Goal: Task Accomplishment & Management: Manage account settings

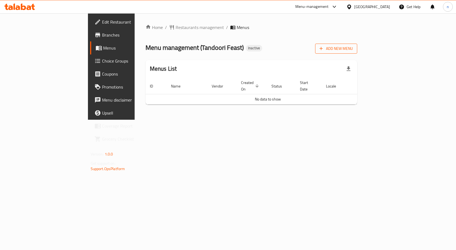
click at [353, 49] on span "Add New Menu" at bounding box center [335, 48] width 33 height 7
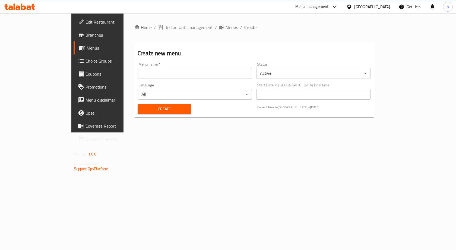
click at [137, 79] on input "text" at bounding box center [194, 73] width 114 height 11
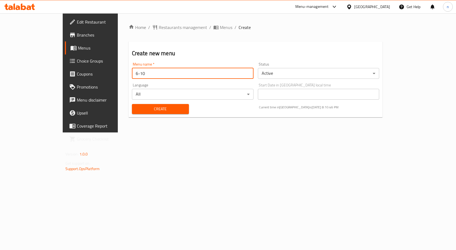
type input "6-10"
click at [136, 107] on span "Create" at bounding box center [160, 109] width 48 height 7
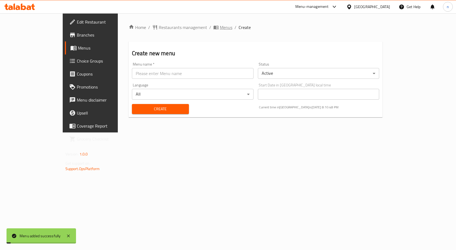
click at [220, 28] on span "Menus" at bounding box center [226, 27] width 12 height 7
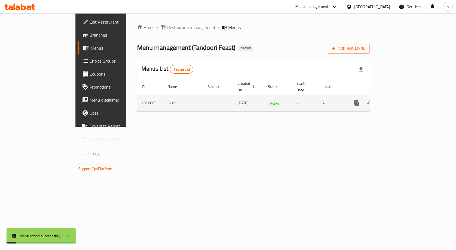
click at [399, 100] on icon "enhanced table" at bounding box center [395, 103] width 7 height 7
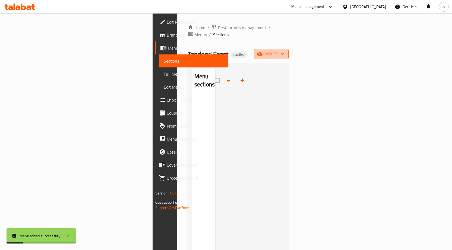
click at [262, 51] on icon "button" at bounding box center [259, 53] width 5 height 5
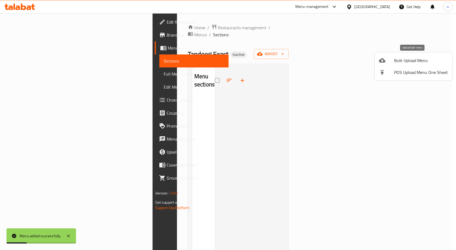
click at [403, 62] on span "Bulk Upload Menu" at bounding box center [421, 60] width 54 height 7
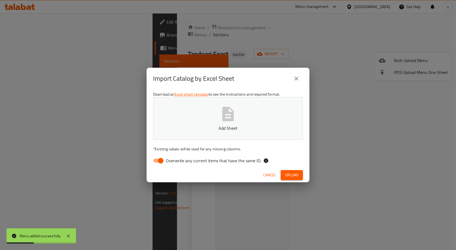
drag, startPoint x: 160, startPoint y: 160, endPoint x: 197, endPoint y: 134, distance: 45.6
click at [160, 160] on input "Overwrite any current items that have the same ID." at bounding box center [160, 161] width 31 height 10
checkbox input "false"
click at [198, 129] on p "Add Sheet" at bounding box center [227, 128] width 133 height 7
click at [290, 169] on div "Cancel Upload" at bounding box center [227, 175] width 163 height 14
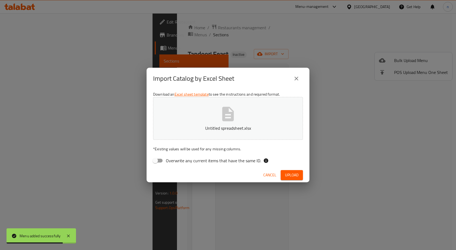
click at [288, 171] on button "Upload" at bounding box center [291, 175] width 22 height 10
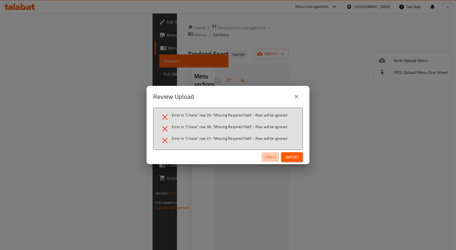
click at [264, 160] on span "Cancel" at bounding box center [270, 157] width 13 height 7
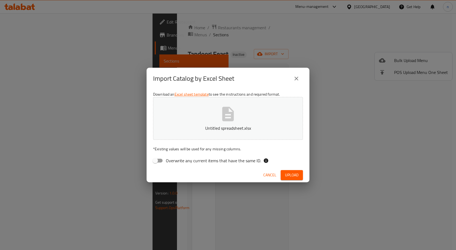
click at [234, 122] on icon "button" at bounding box center [227, 113] width 17 height 17
click at [283, 177] on button "Upload" at bounding box center [291, 175] width 22 height 10
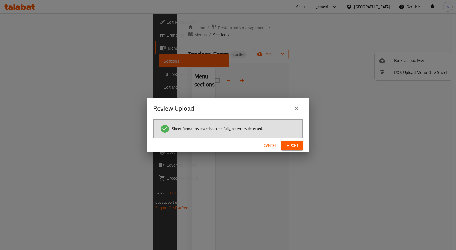
click at [295, 145] on span "Import" at bounding box center [291, 145] width 13 height 7
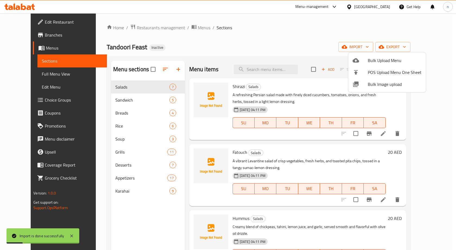
click at [42, 75] on div at bounding box center [228, 125] width 456 height 250
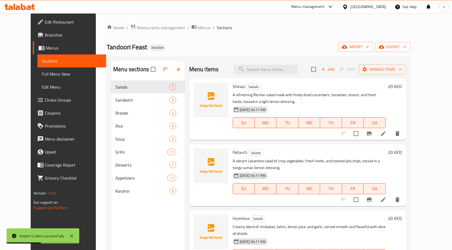
click at [42, 76] on span "Full Menu View" at bounding box center [72, 74] width 60 height 7
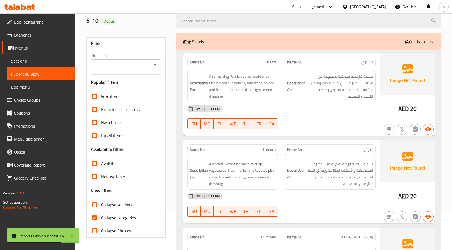
scroll to position [81, 0]
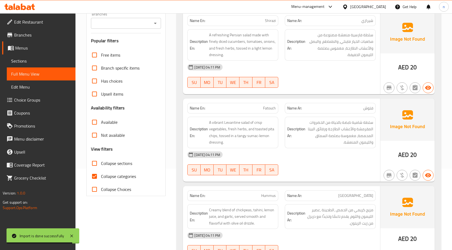
click at [113, 181] on label "Collapse categories" at bounding box center [112, 176] width 48 height 13
click at [101, 181] on input "Collapse categories" at bounding box center [94, 176] width 13 height 13
checkbox input "false"
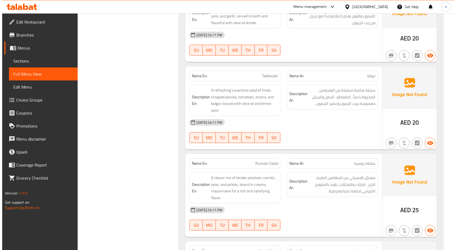
scroll to position [0, 0]
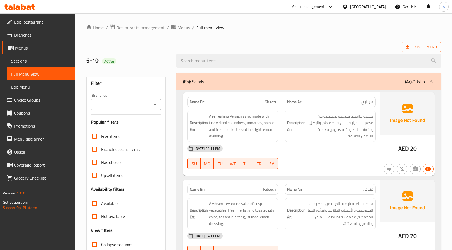
click at [427, 45] on span "Export Menu" at bounding box center [420, 47] width 31 height 7
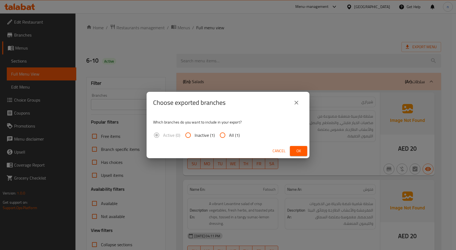
click at [235, 136] on span "All (1)" at bounding box center [234, 135] width 11 height 7
click at [229, 136] on input "All (1)" at bounding box center [222, 135] width 13 height 13
radio input "true"
click at [299, 151] on span "Ok" at bounding box center [298, 151] width 9 height 7
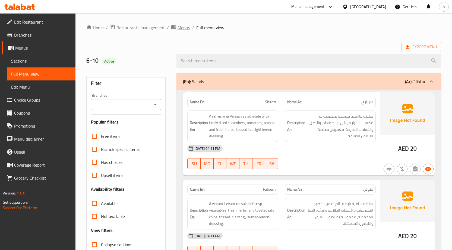
click at [176, 29] on span "breadcrumb" at bounding box center [174, 27] width 7 height 7
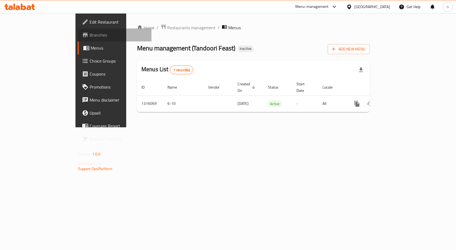
click at [89, 34] on span "Branches" at bounding box center [118, 35] width 58 height 7
